Goal: Information Seeking & Learning: Understand process/instructions

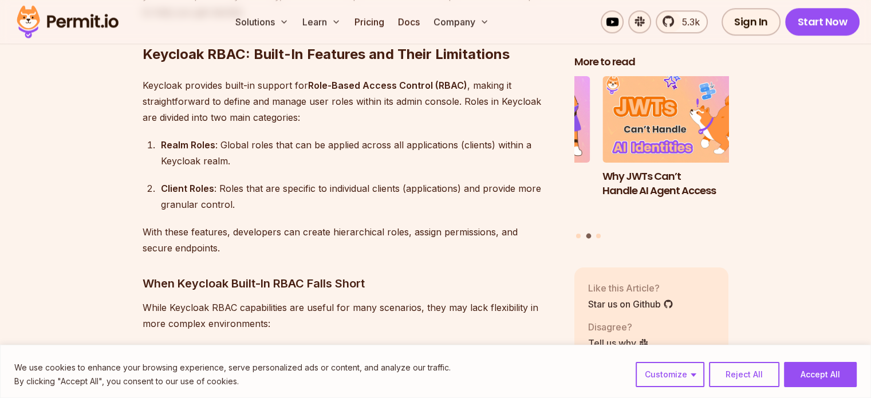
scroll to position [1172, 0]
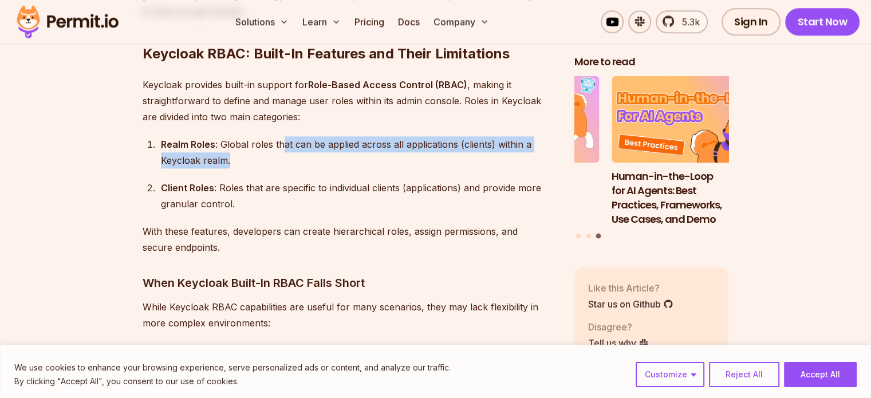
drag, startPoint x: 283, startPoint y: 128, endPoint x: 266, endPoint y: 146, distance: 24.7
click at [266, 146] on div "Realm Roles : Global roles that can be applied across all applications (clients…" at bounding box center [358, 152] width 395 height 32
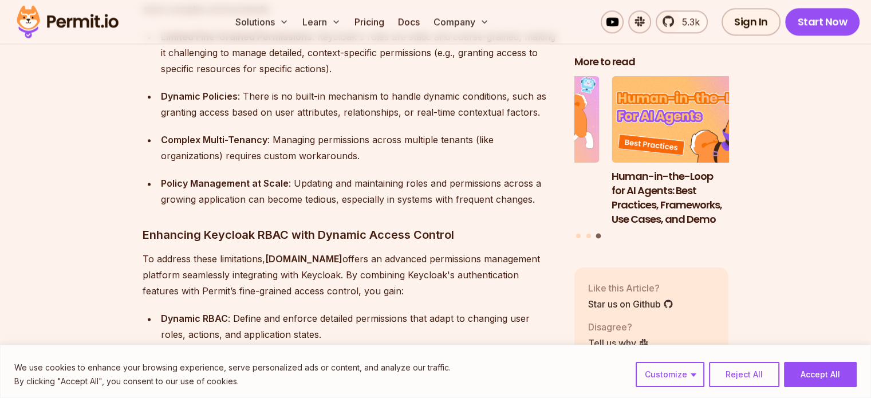
scroll to position [1487, 0]
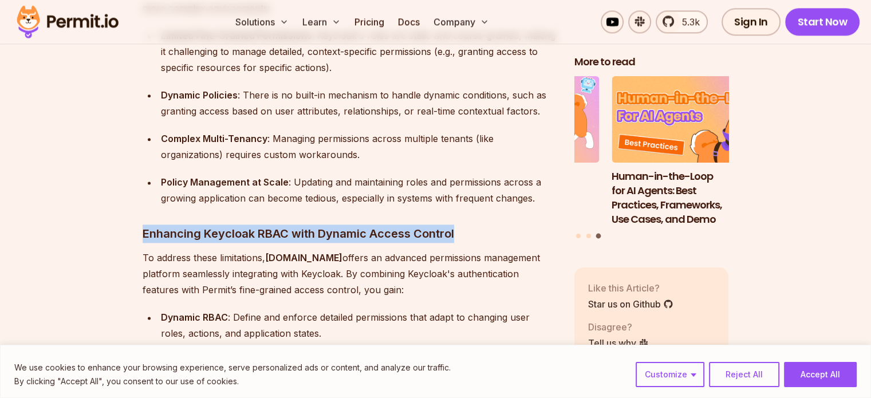
drag, startPoint x: 140, startPoint y: 215, endPoint x: 493, endPoint y: 214, distance: 353.2
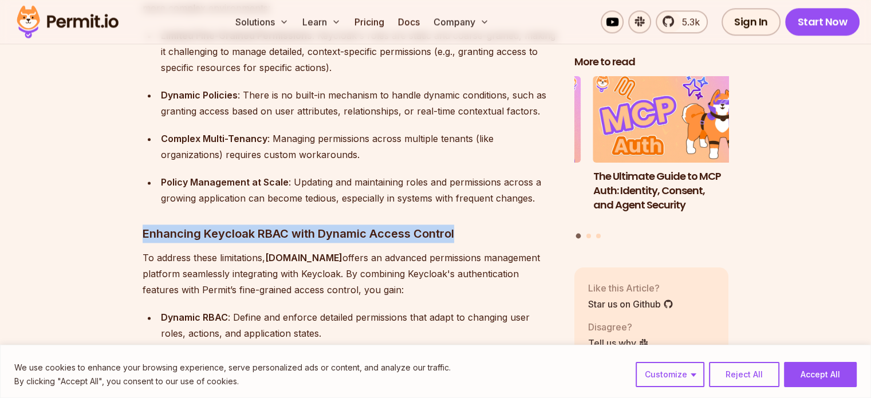
click at [493, 224] on h3 "Enhancing Keycloak RBAC with Dynamic Access Control" at bounding box center [349, 233] width 413 height 18
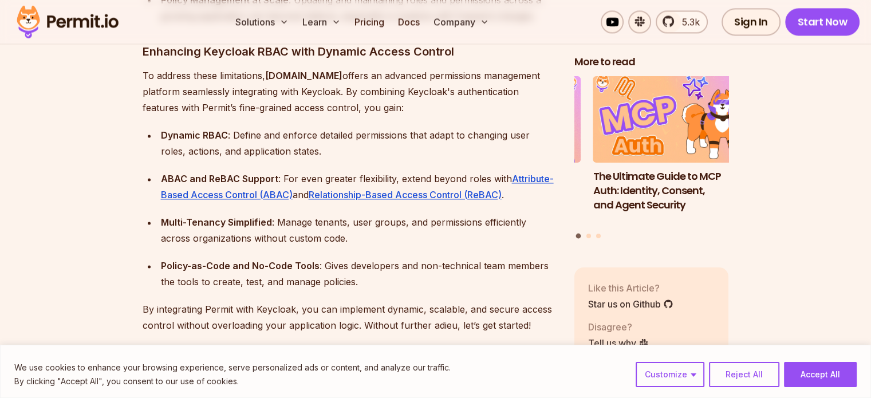
scroll to position [1670, 0]
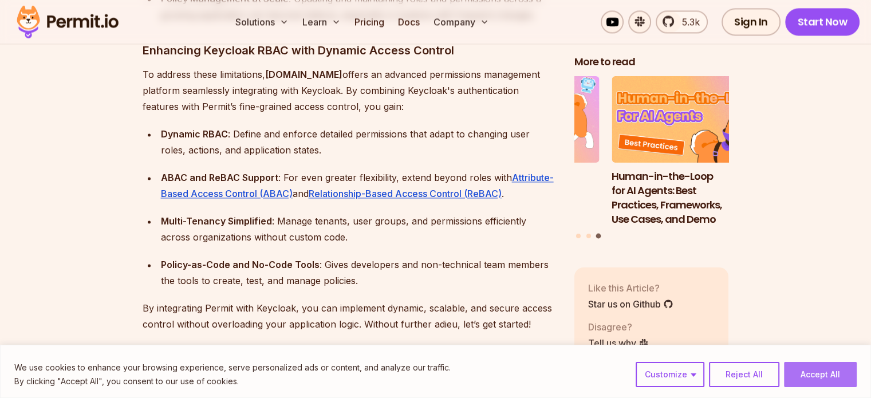
click at [815, 373] on button "Accept All" at bounding box center [820, 374] width 73 height 25
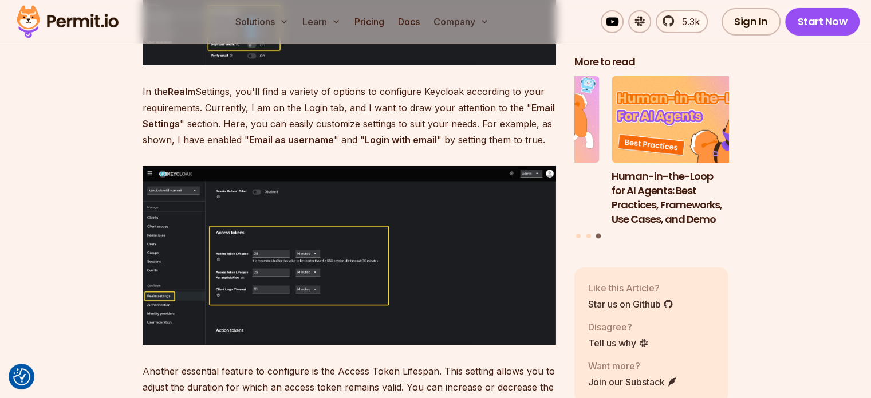
scroll to position [4058, 0]
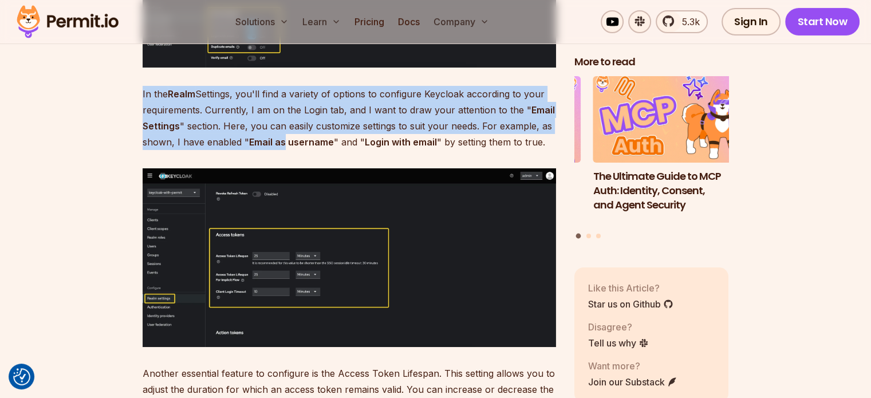
drag, startPoint x: 281, startPoint y: 124, endPoint x: 84, endPoint y: 217, distance: 217.2
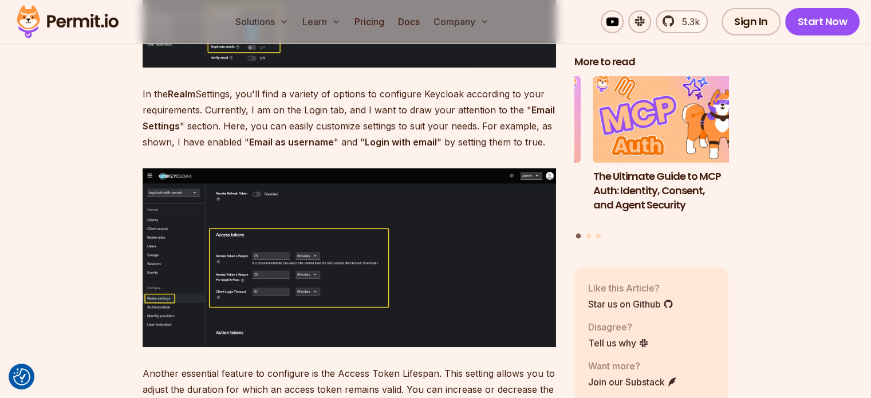
scroll to position [4158, 0]
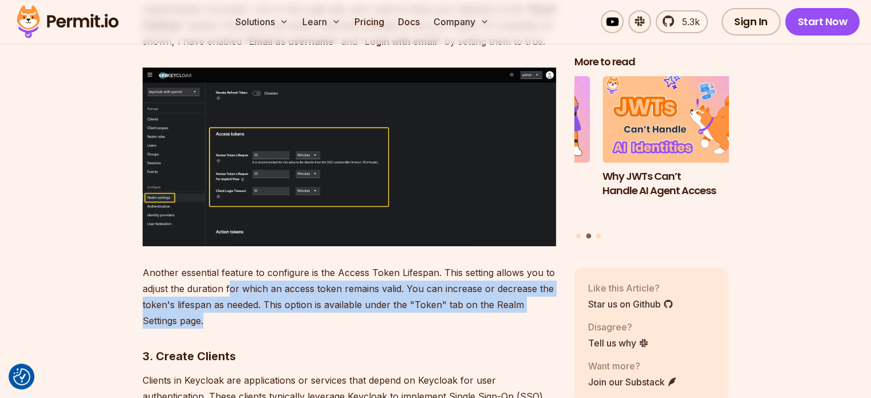
drag, startPoint x: 230, startPoint y: 265, endPoint x: 255, endPoint y: 297, distance: 41.1
click at [255, 297] on p "Another essential feature to configure is the Access Token Lifespan. This setti…" at bounding box center [349, 296] width 413 height 64
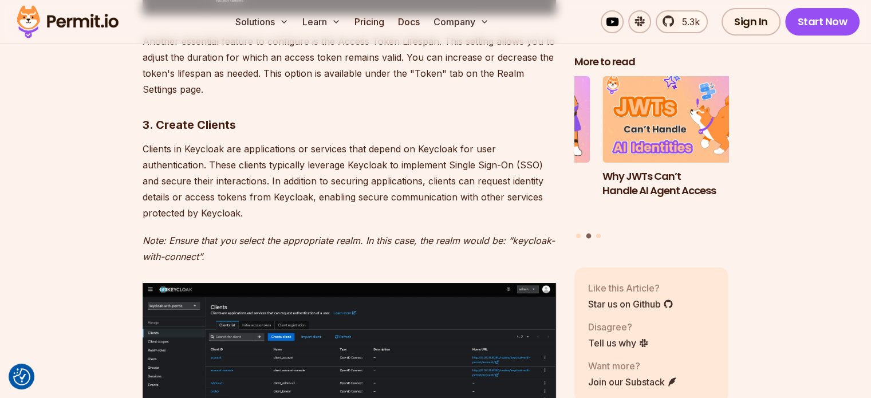
scroll to position [4391, 0]
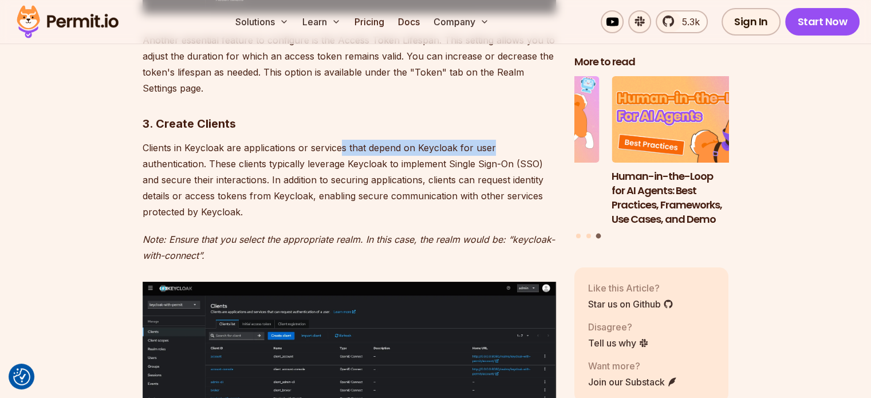
drag, startPoint x: 342, startPoint y: 128, endPoint x: 505, endPoint y: 132, distance: 163.2
click at [505, 140] on p "Clients in Keycloak are applications or services that depend on Keycloak for us…" at bounding box center [349, 180] width 413 height 80
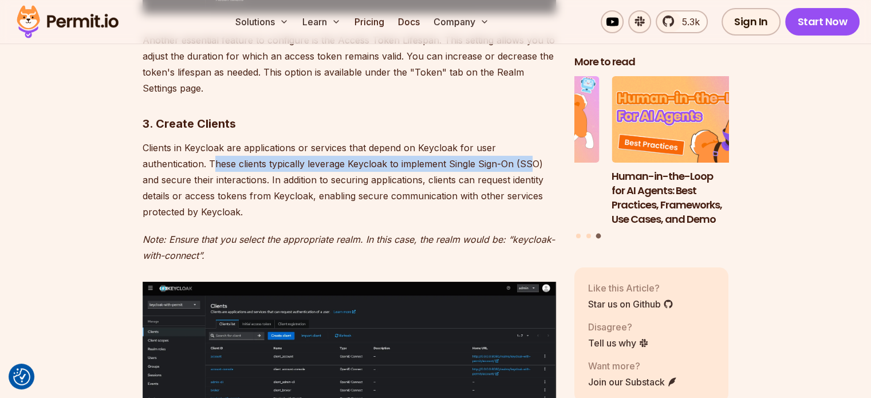
drag, startPoint x: 212, startPoint y: 148, endPoint x: 535, endPoint y: 144, distance: 323.5
click at [535, 144] on p "Clients in Keycloak are applications or services that depend on Keycloak for us…" at bounding box center [349, 180] width 413 height 80
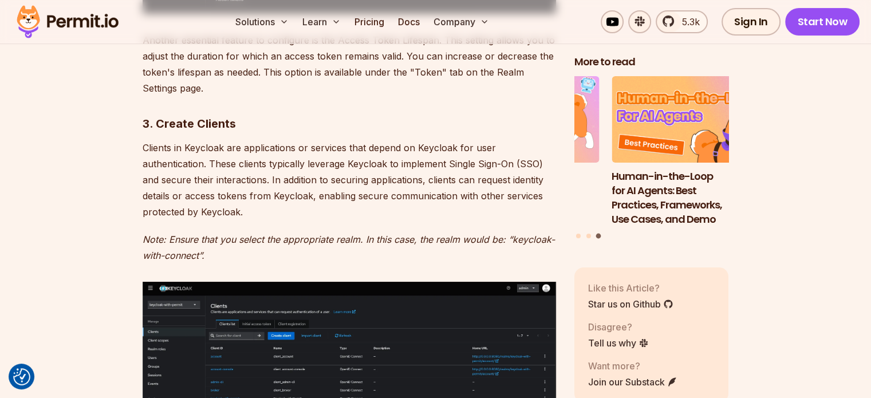
click at [239, 162] on p "Clients in Keycloak are applications or services that depend on Keycloak for us…" at bounding box center [349, 180] width 413 height 80
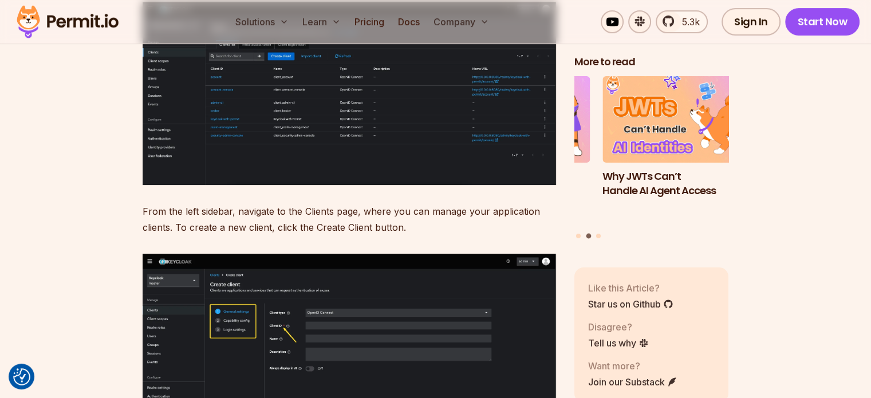
scroll to position [4696, 0]
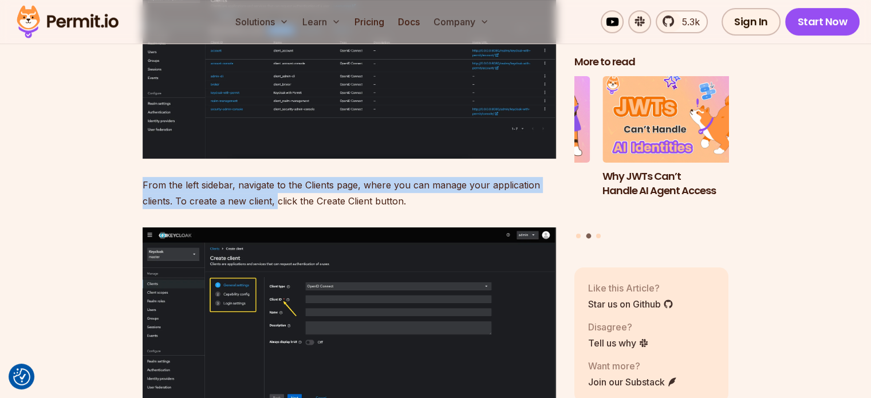
drag, startPoint x: 277, startPoint y: 185, endPoint x: 414, endPoint y: 192, distance: 137.6
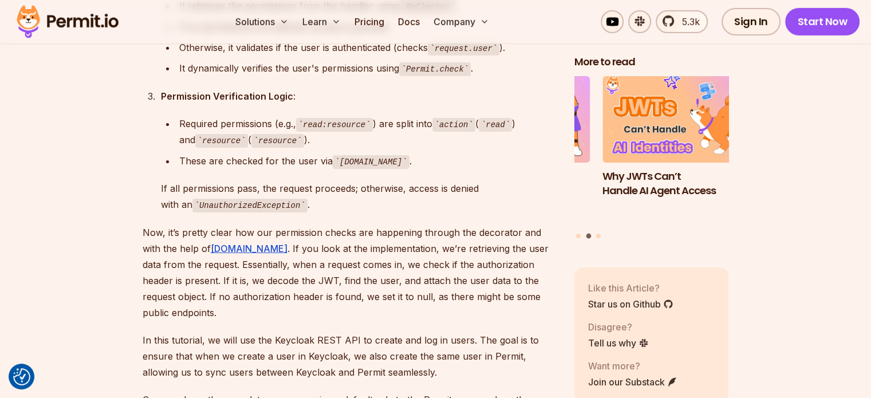
scroll to position [12447, 0]
